Goal: Transaction & Acquisition: Purchase product/service

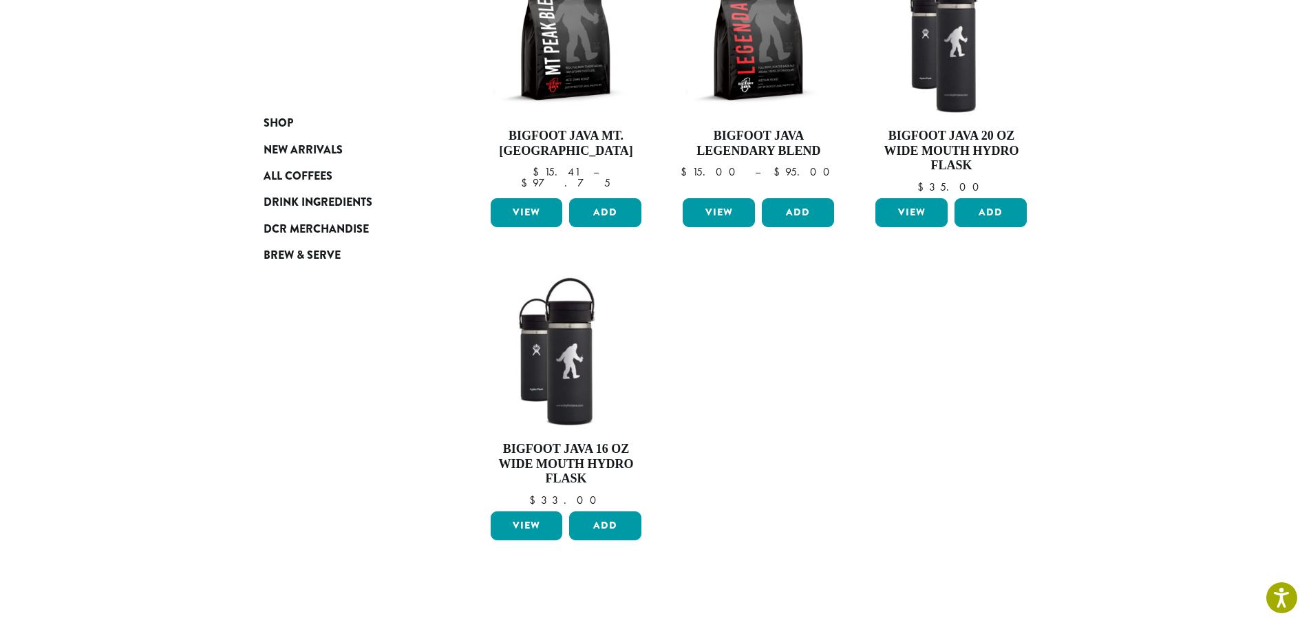
scroll to position [275, 0]
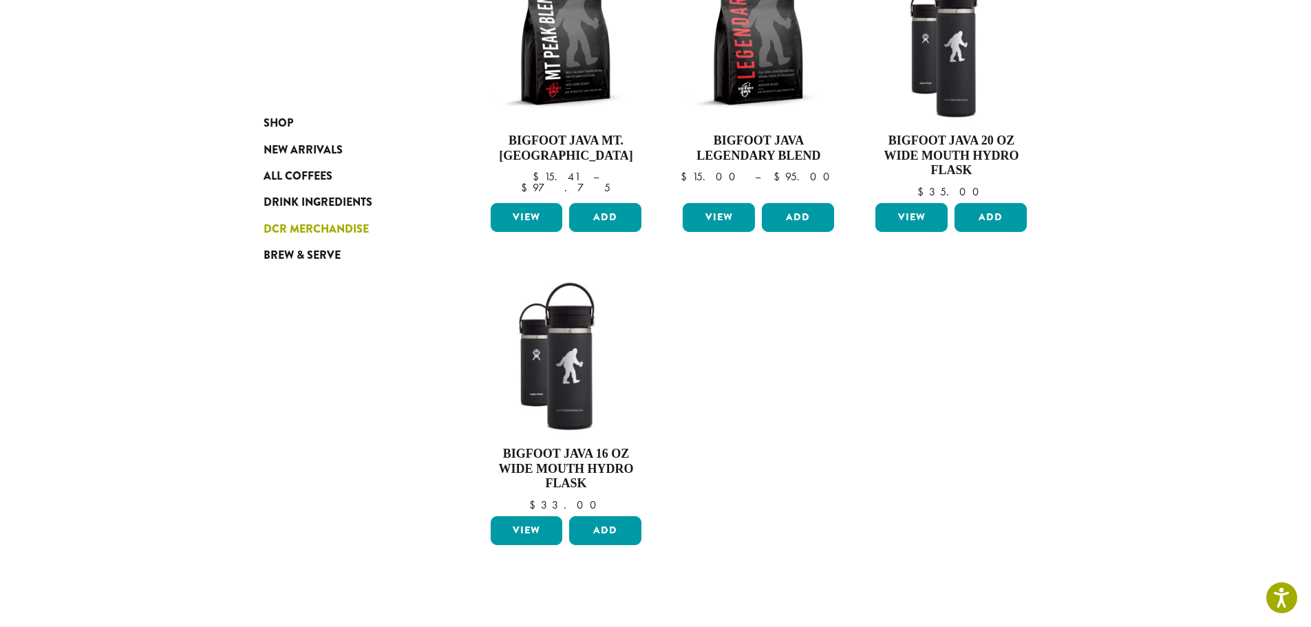
click at [264, 238] on span "DCR Merchandise" at bounding box center [316, 229] width 105 height 17
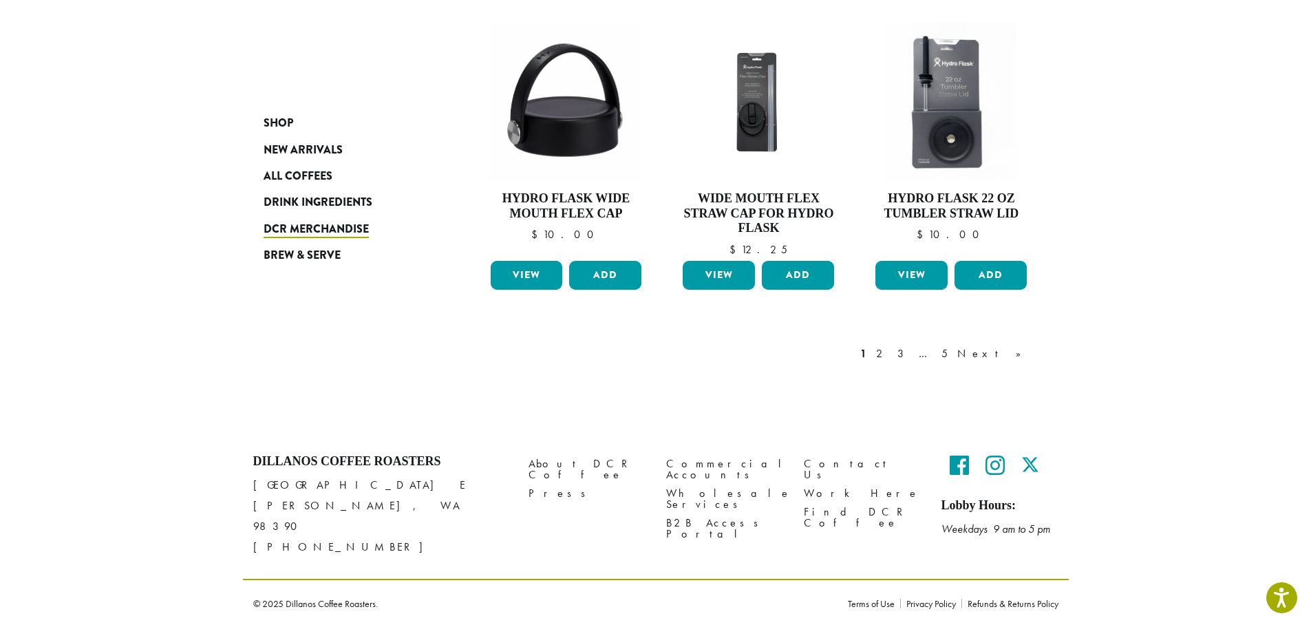
scroll to position [809, 0]
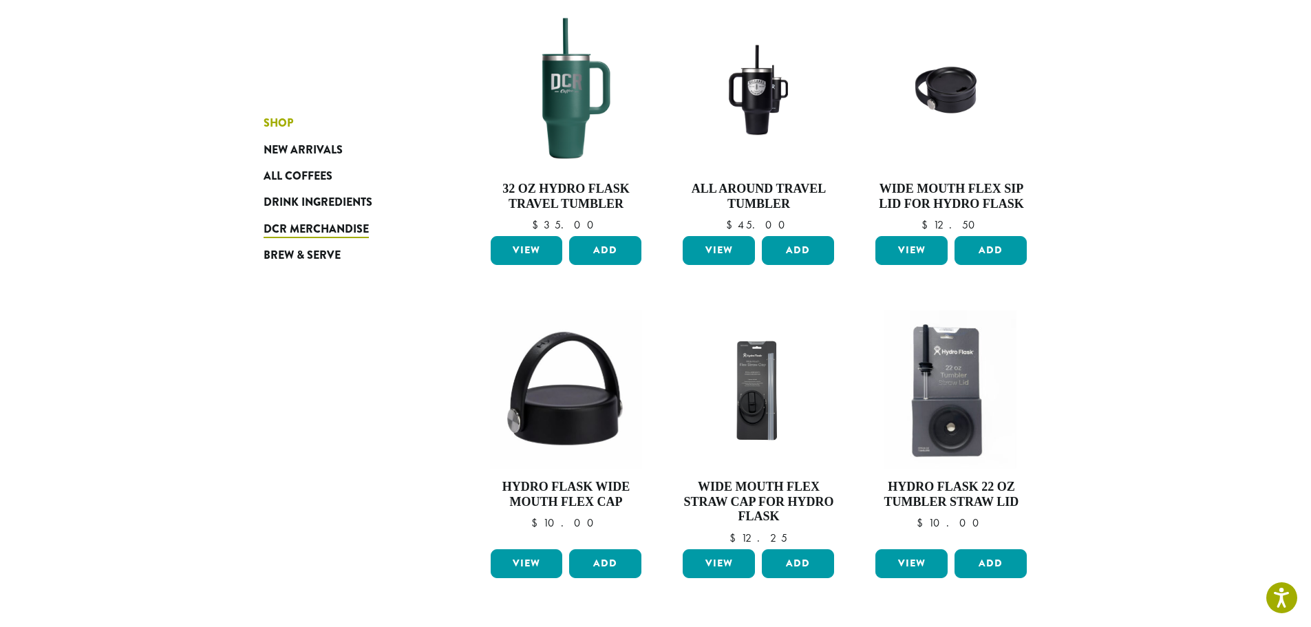
click at [264, 132] on span "Shop" at bounding box center [279, 123] width 30 height 17
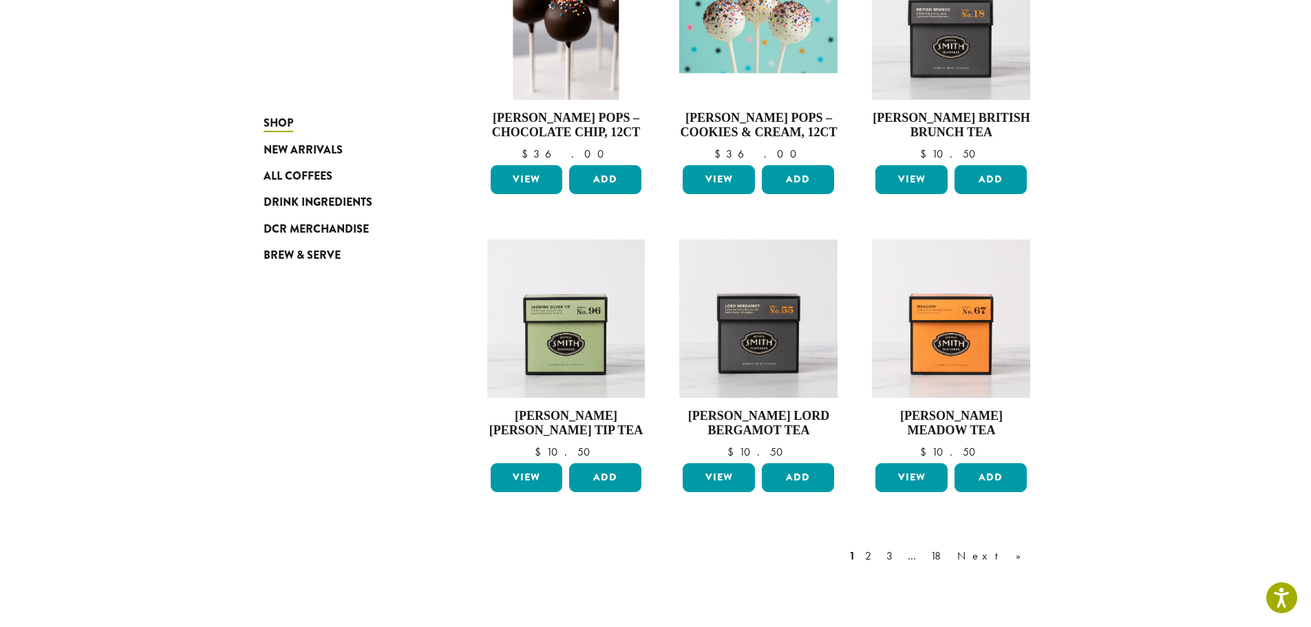
scroll to position [1389, 0]
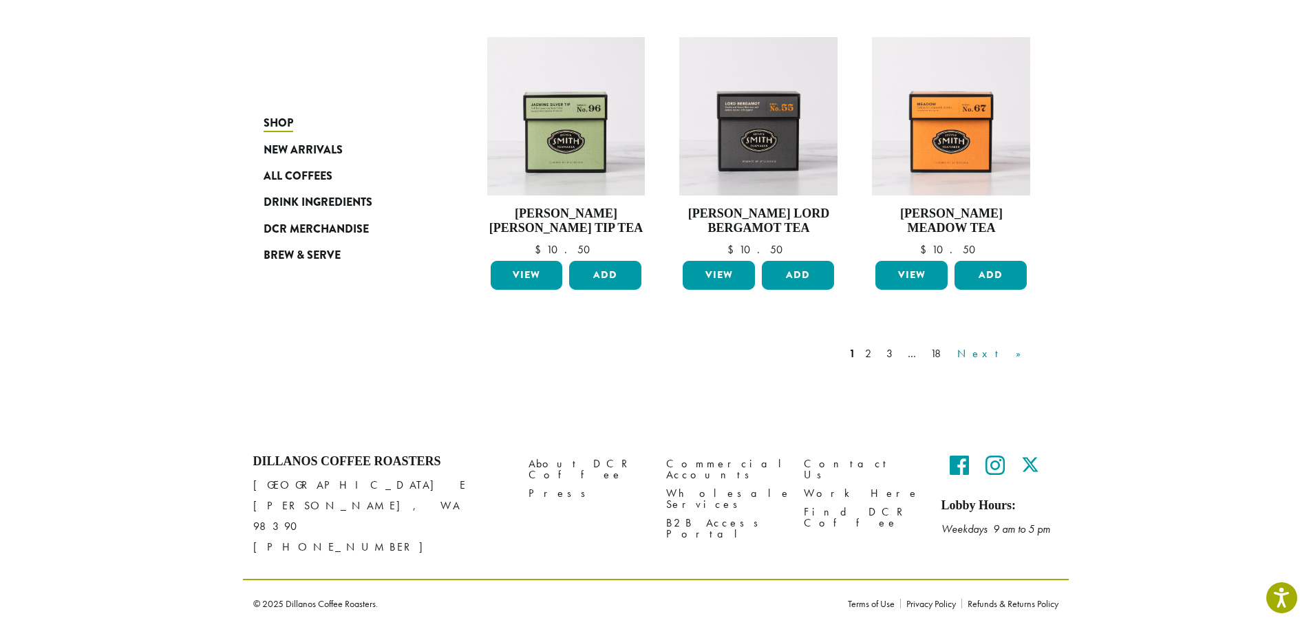
click at [1034, 346] on link "Next »" at bounding box center [994, 354] width 79 height 17
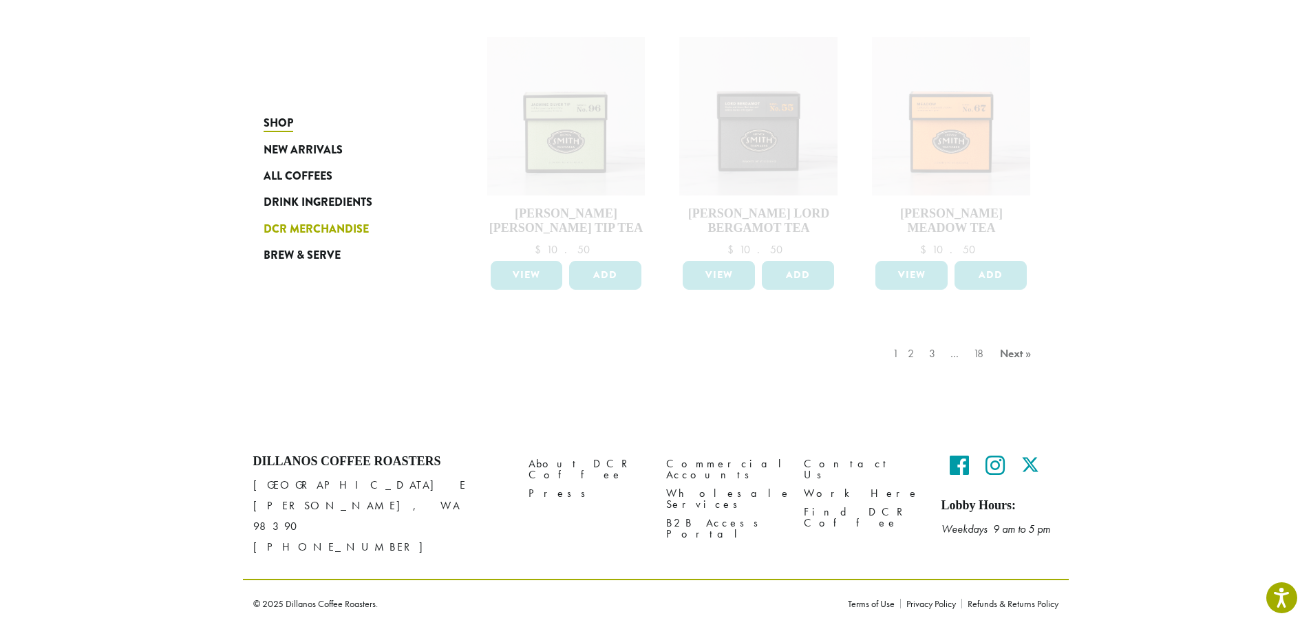
click at [264, 238] on span "DCR Merchandise" at bounding box center [316, 229] width 105 height 17
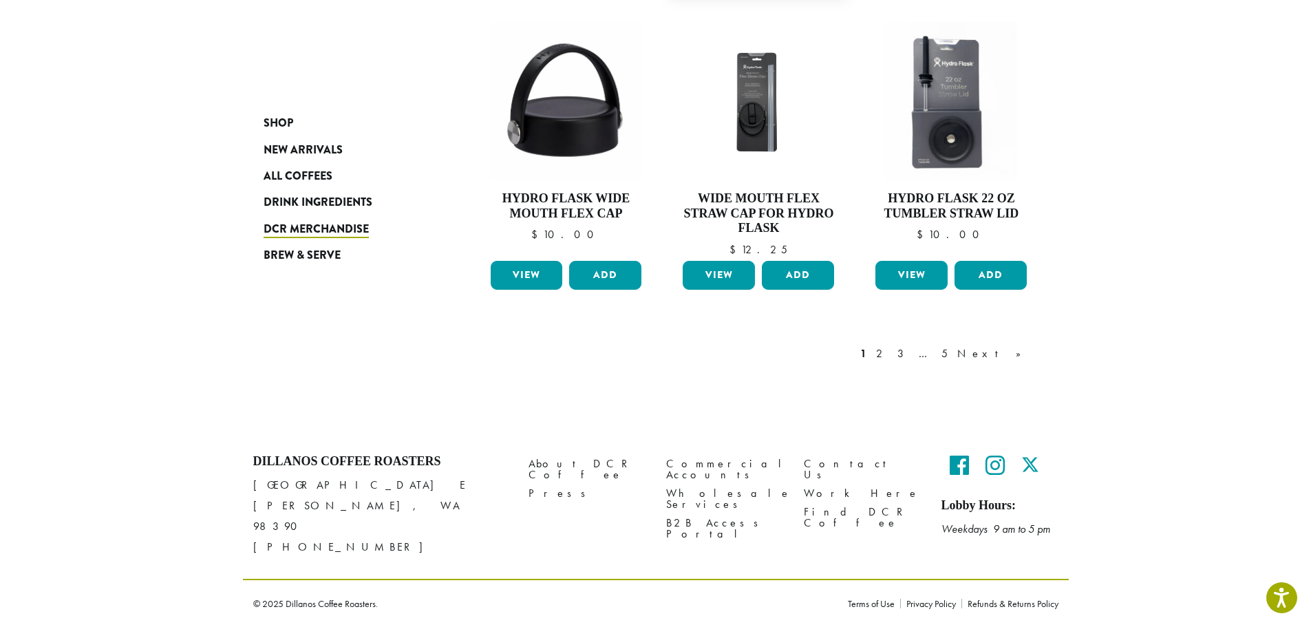
scroll to position [1359, 0]
click at [1034, 346] on link "Next »" at bounding box center [994, 354] width 79 height 17
